Goal: Information Seeking & Learning: Learn about a topic

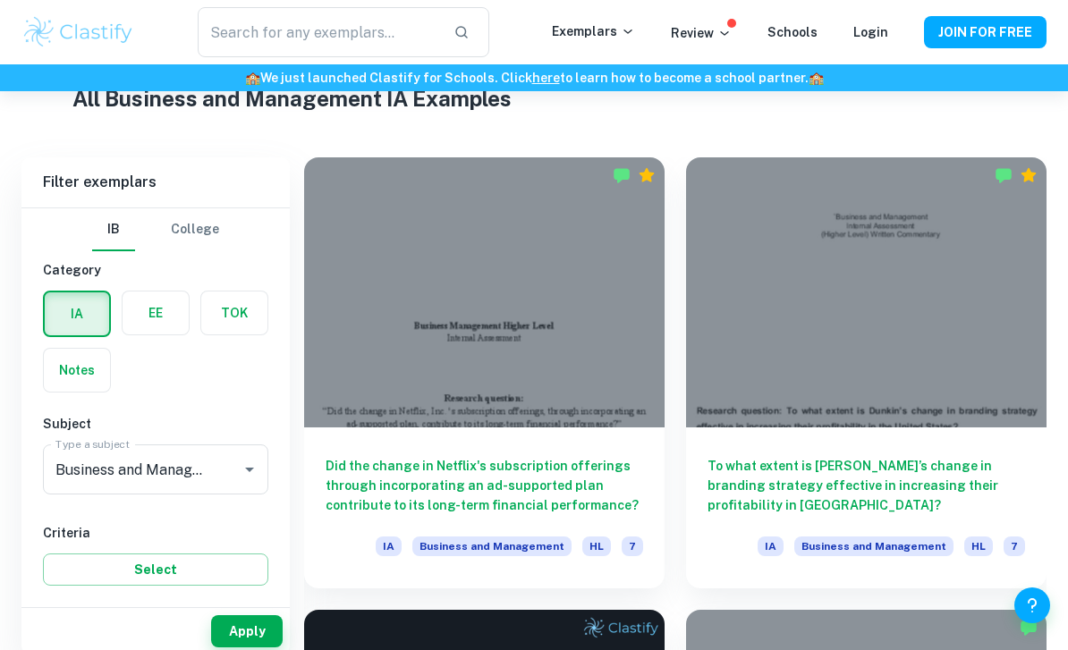
scroll to position [461, 0]
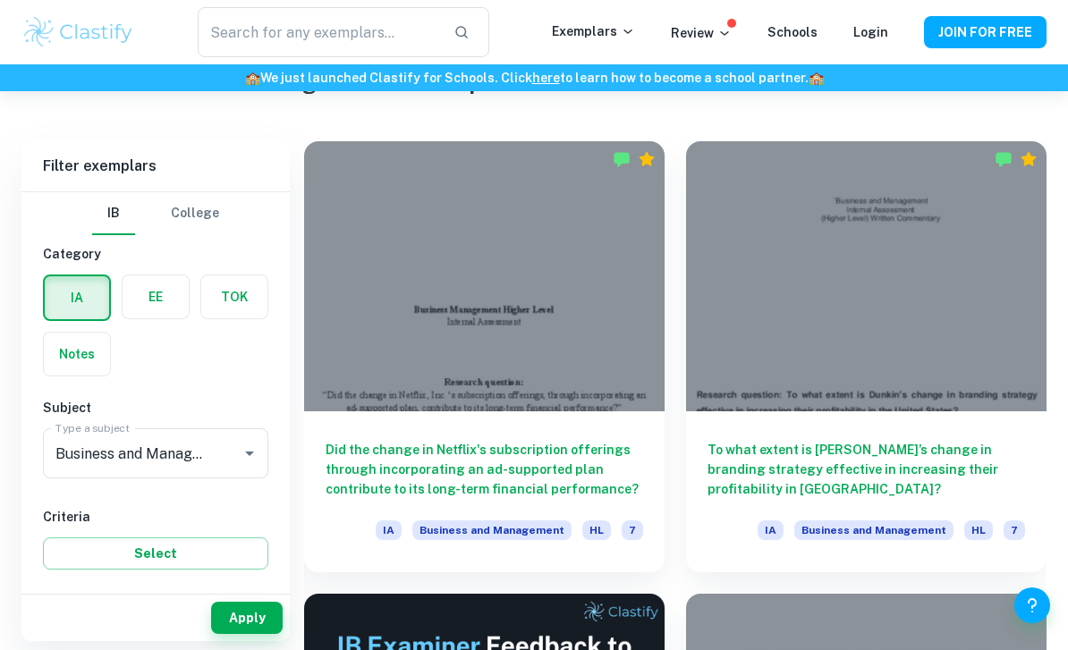
click at [456, 486] on h6 "Did the change in Netflix's subscription offerings through incorporating an ad-…" at bounding box center [484, 469] width 317 height 59
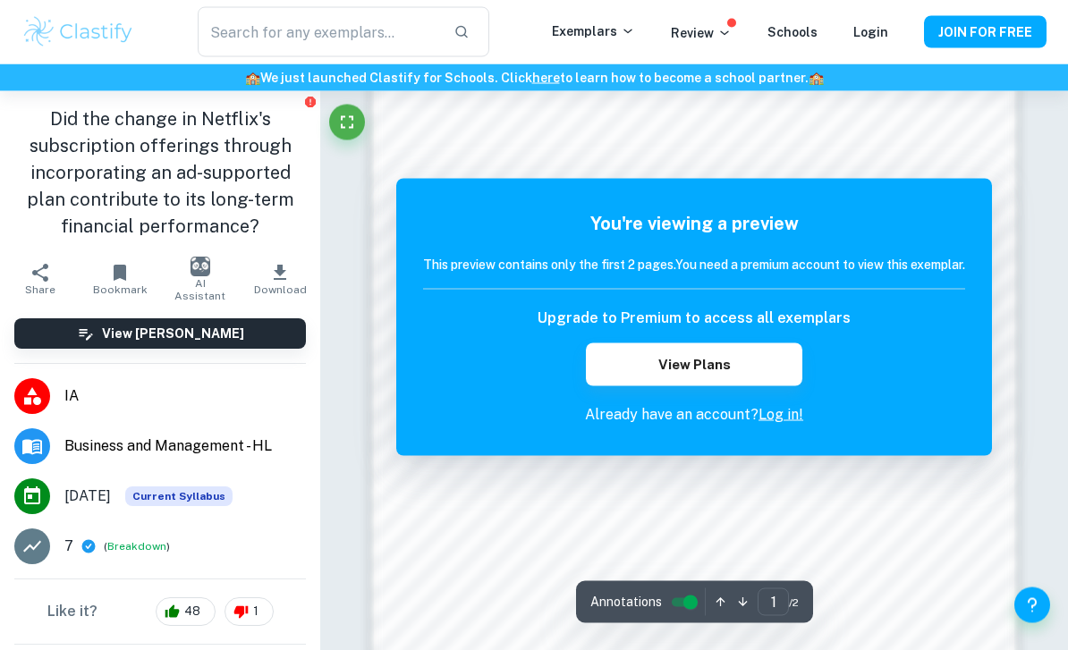
scroll to position [1231, 0]
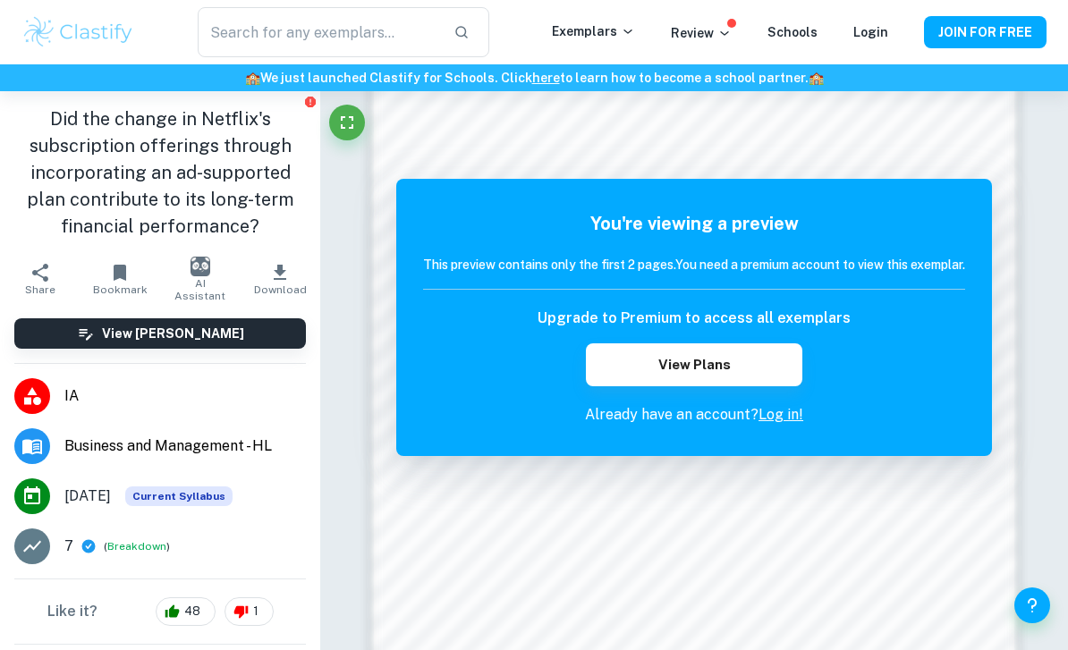
click at [143, 326] on h6 "View [PERSON_NAME]" at bounding box center [173, 334] width 142 height 20
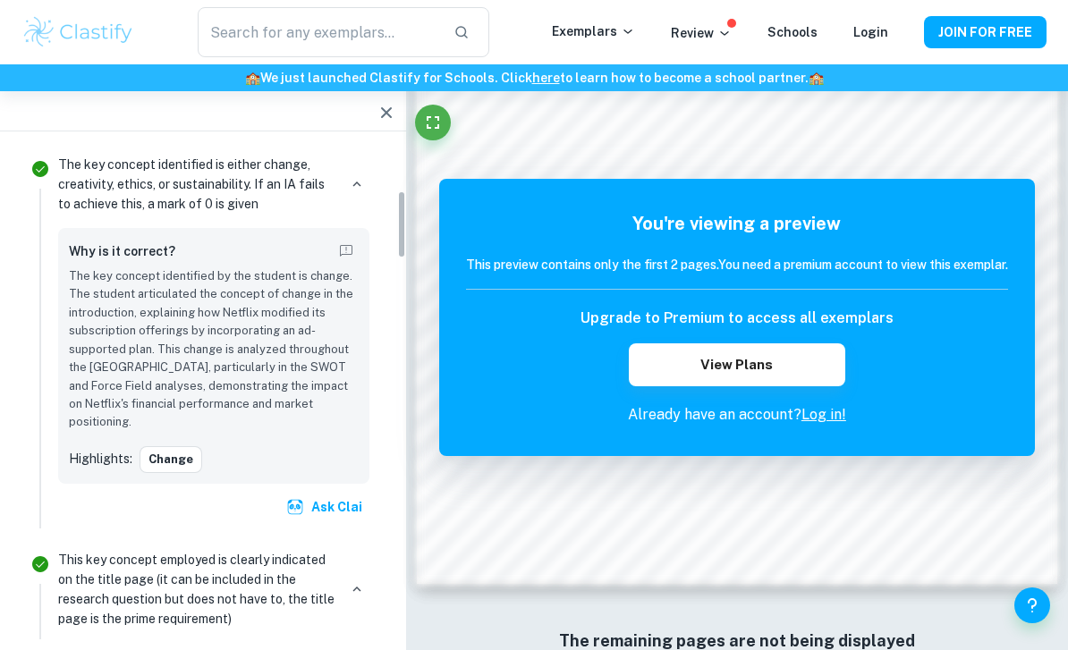
scroll to position [394, 0]
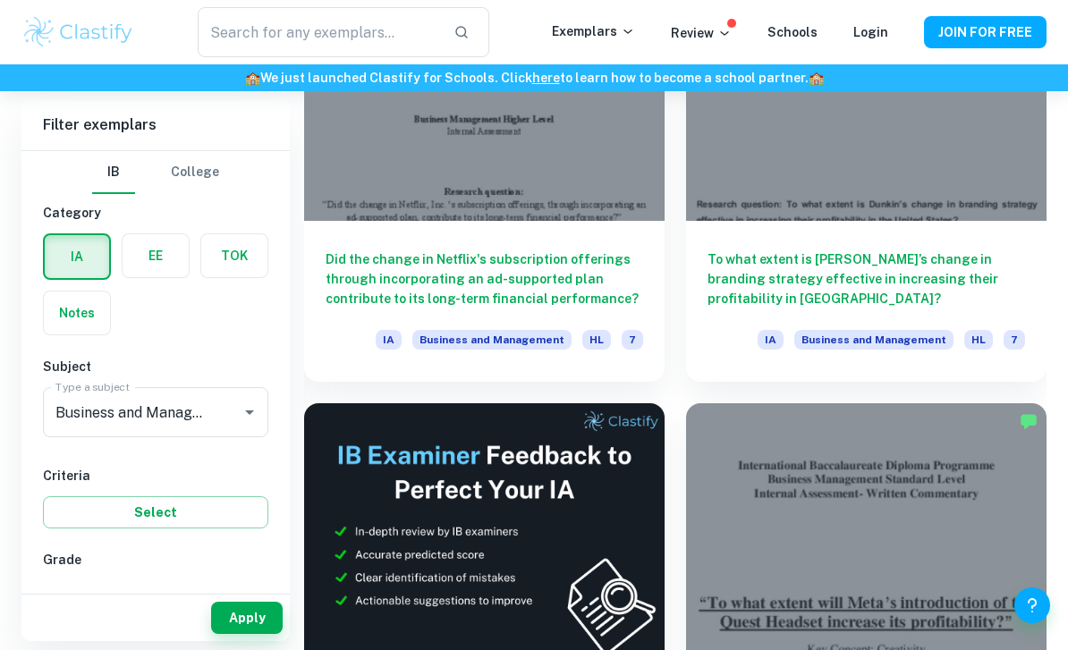
scroll to position [558, 0]
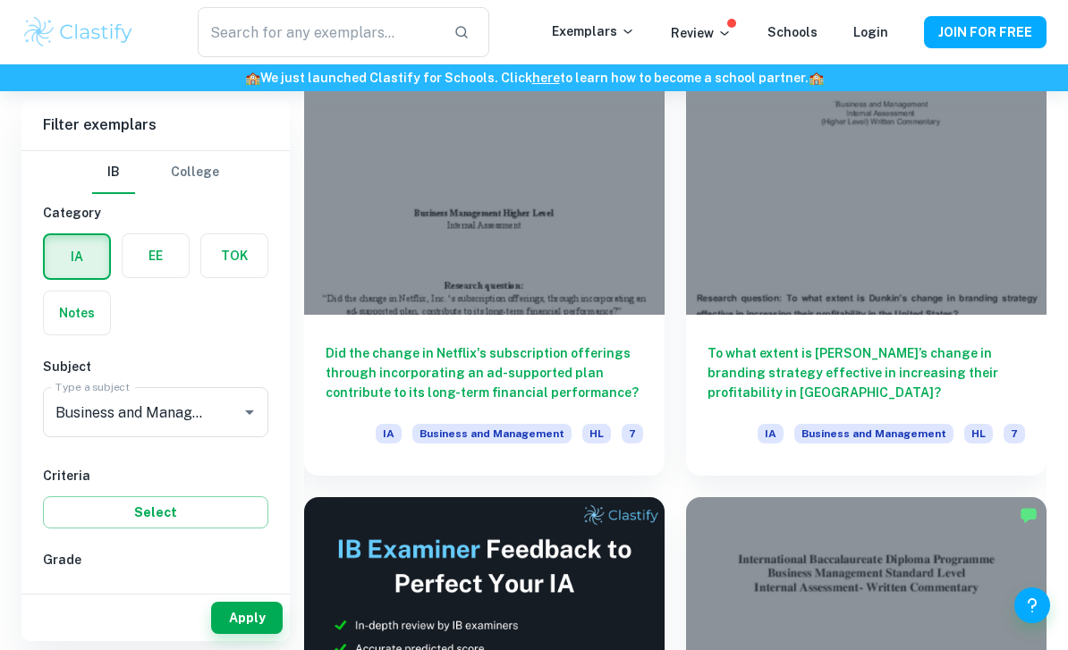
click at [966, 275] on div at bounding box center [866, 180] width 360 height 270
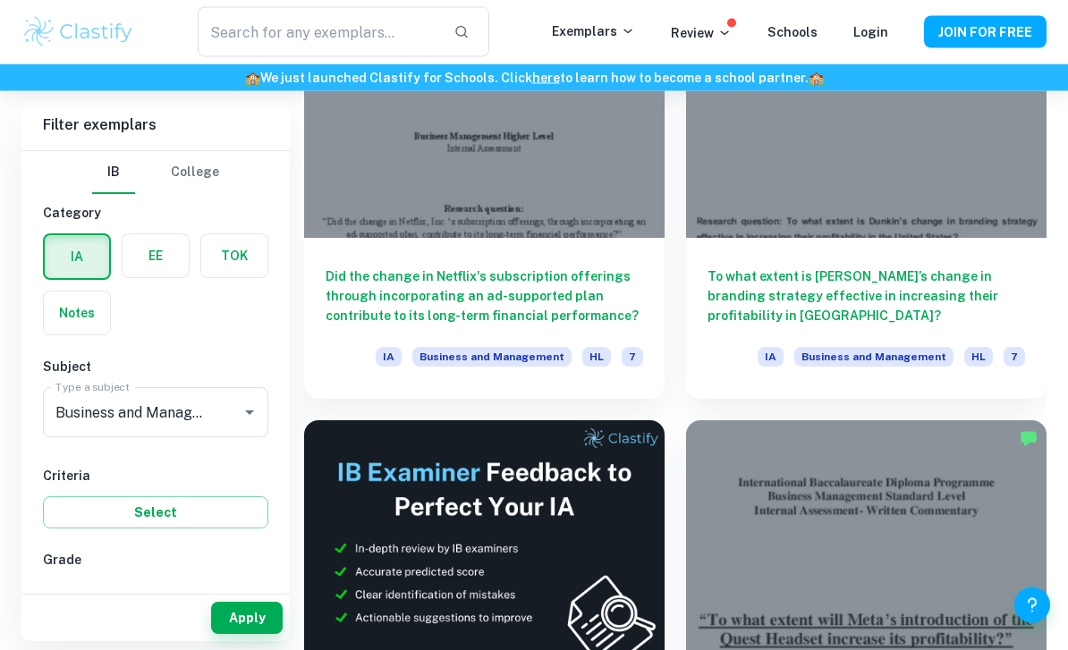
scroll to position [762, 0]
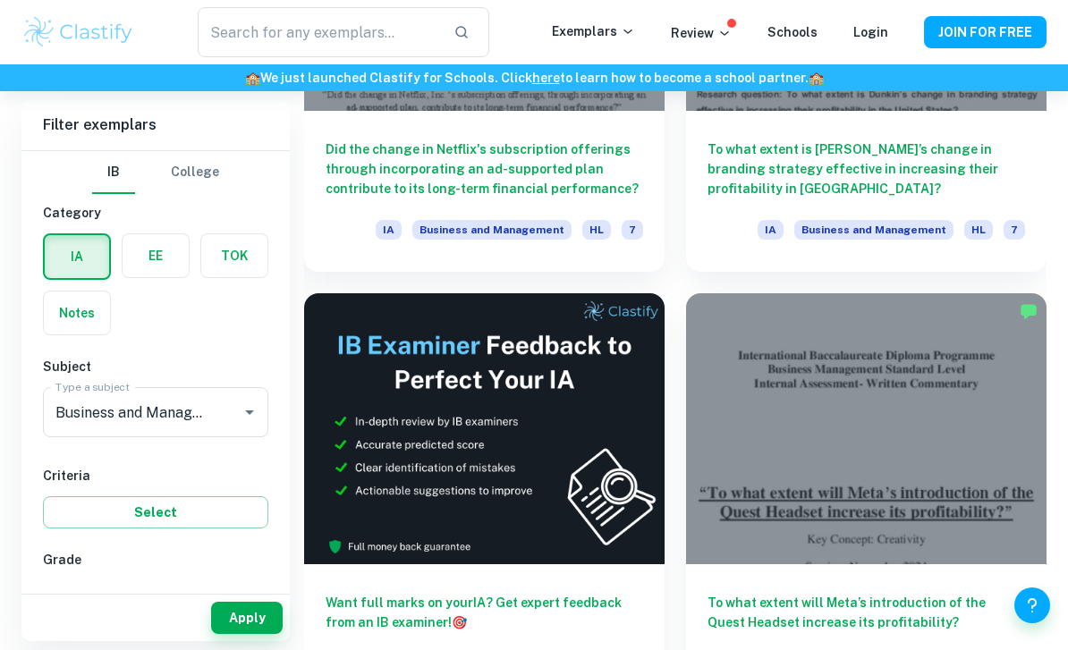
click at [951, 422] on div at bounding box center [866, 428] width 360 height 270
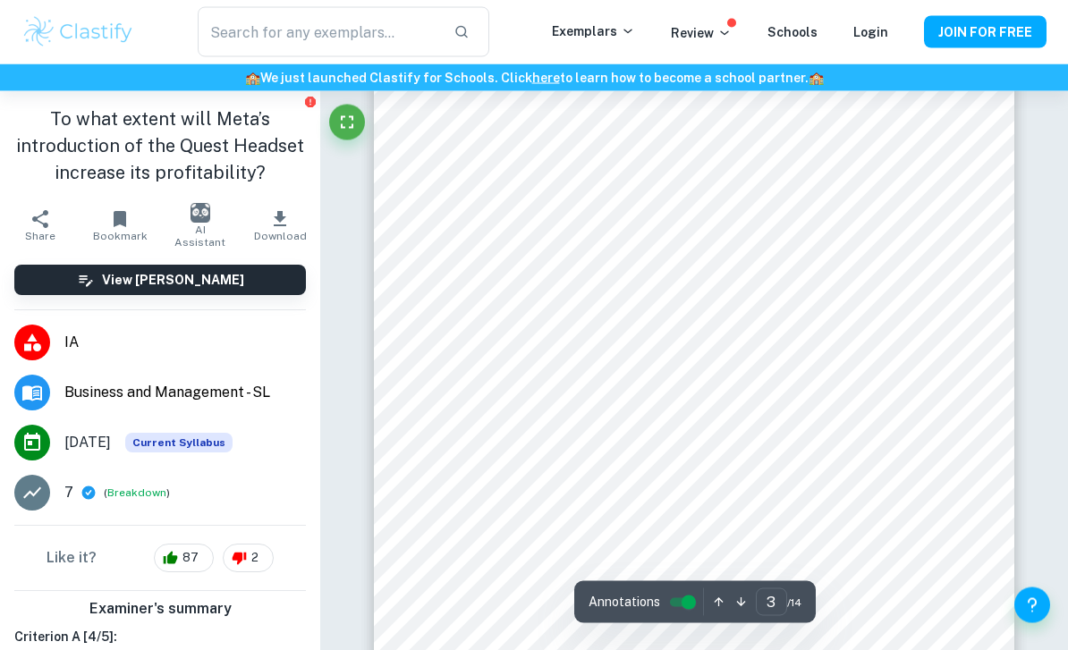
scroll to position [2320, 0]
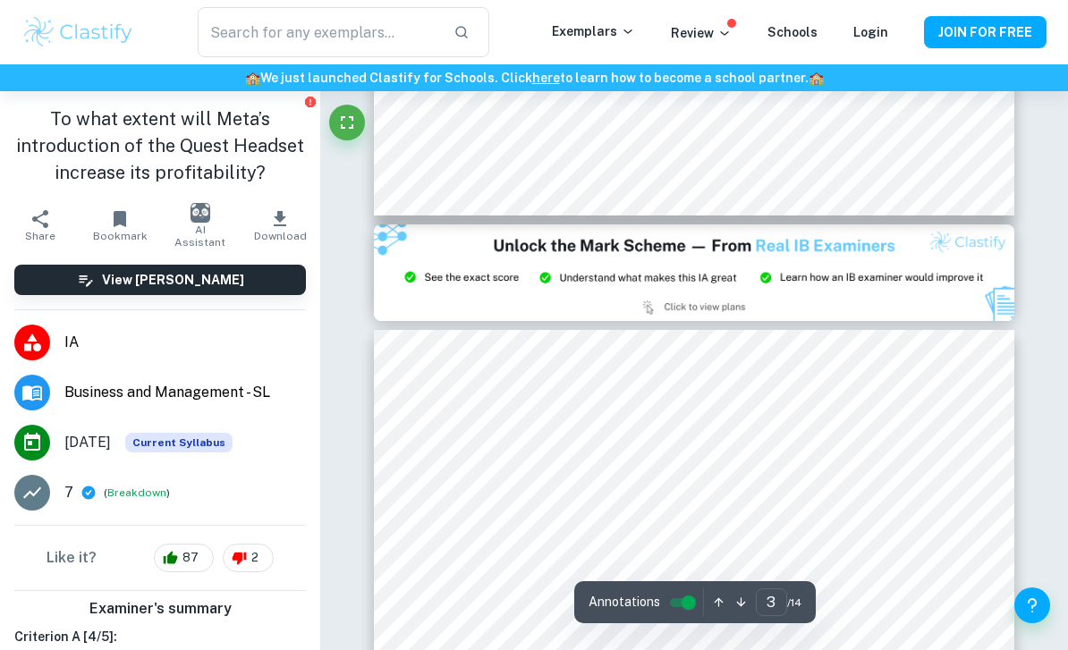
type input "2"
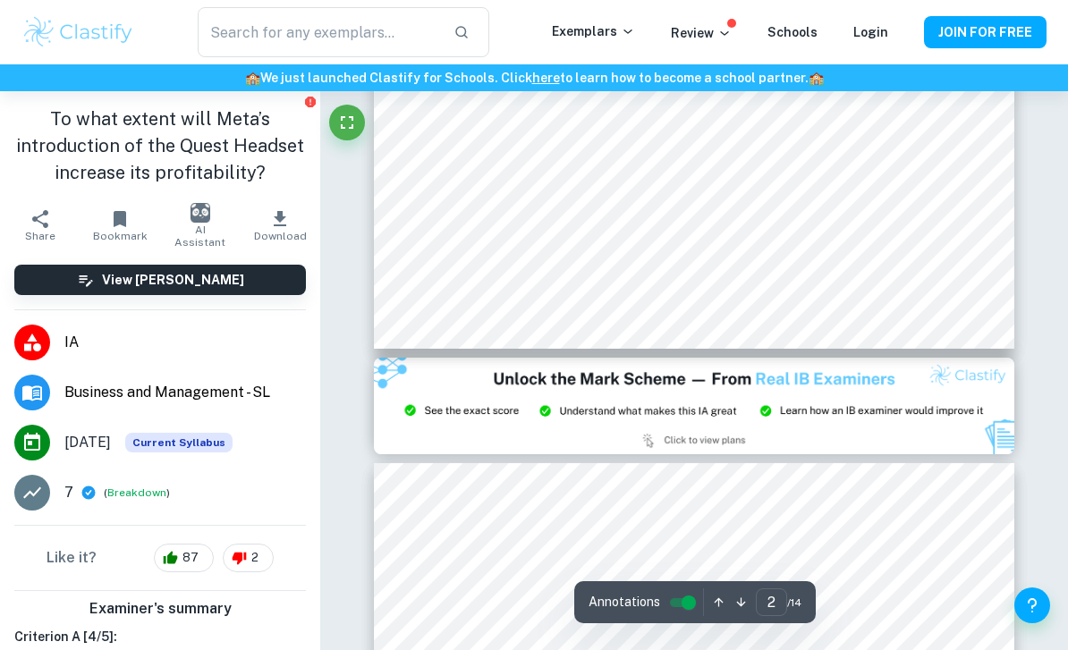
scroll to position [1684, 0]
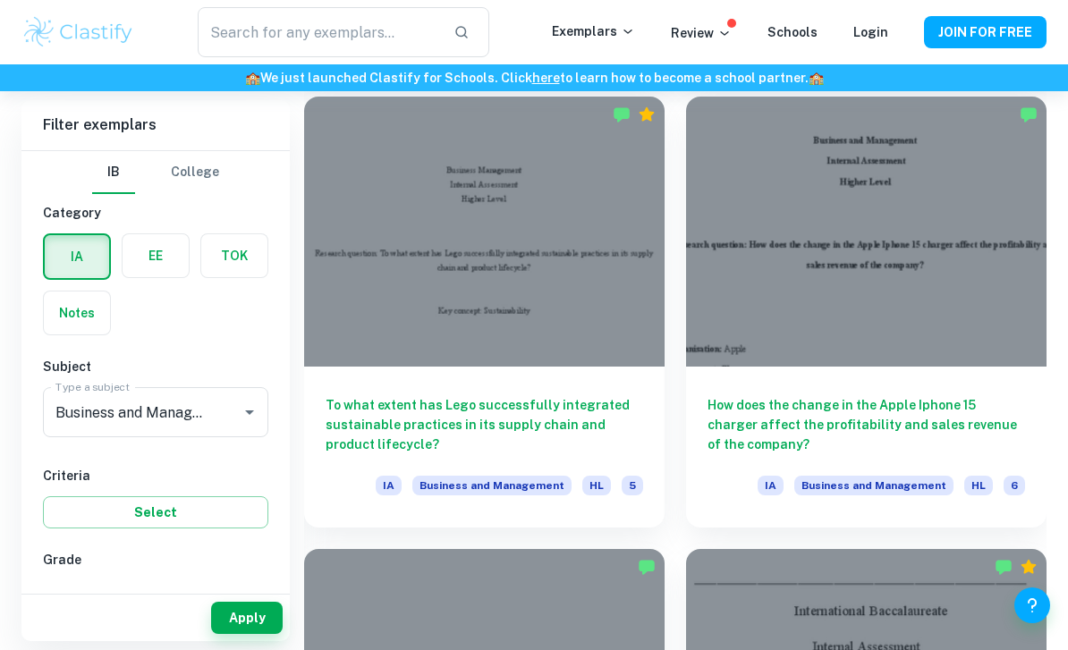
scroll to position [2374, 0]
